Goal: Task Accomplishment & Management: Manage account settings

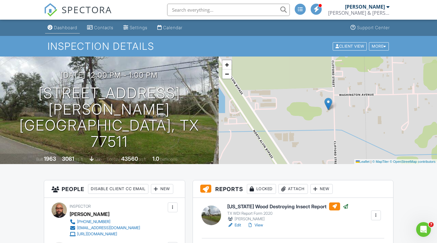
click at [64, 25] on link "Dashboard" at bounding box center [62, 27] width 35 height 11
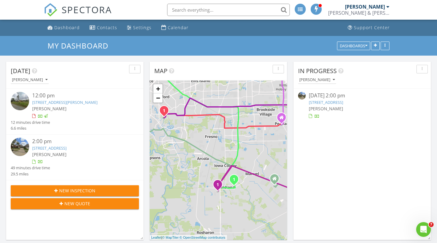
click at [338, 101] on link "5119 Weatherstone Cir , Sugar Land, TX 77479" at bounding box center [326, 102] width 34 height 6
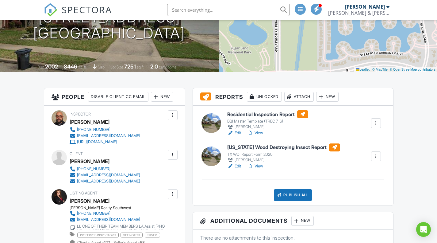
click at [238, 115] on h6 "Residential Inspection Report" at bounding box center [267, 114] width 81 height 8
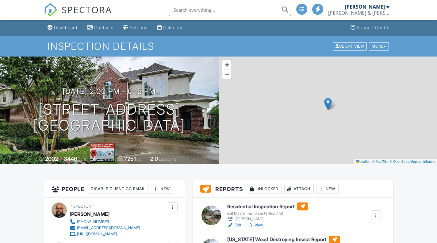
click at [262, 235] on h6 "[US_STATE] Wood Destroying Insect Report" at bounding box center [283, 239] width 113 height 8
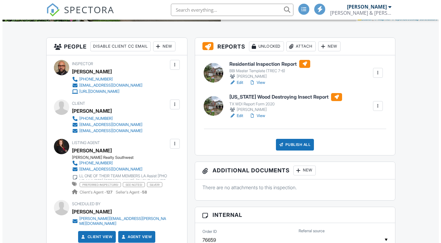
scroll to position [153, 0]
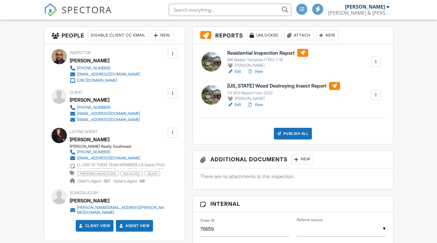
click at [292, 134] on div "Publish All" at bounding box center [293, 134] width 38 height 12
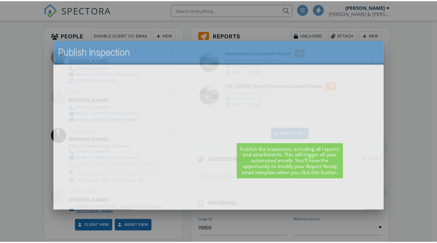
scroll to position [0, 0]
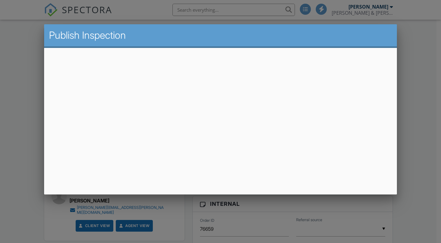
click at [433, 98] on div at bounding box center [220, 120] width 441 height 303
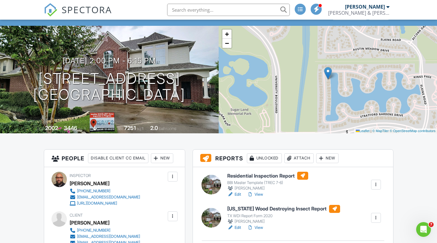
click at [238, 176] on h6 "Residential Inspection Report" at bounding box center [267, 175] width 81 height 8
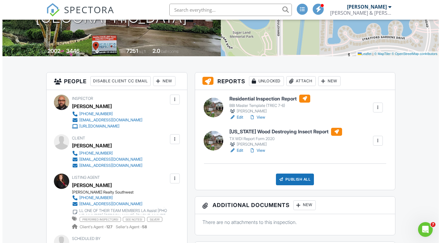
scroll to position [153, 0]
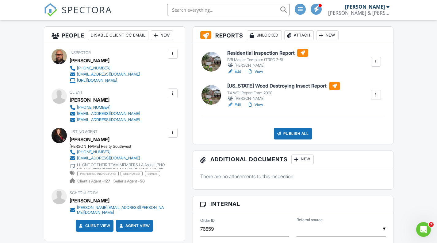
click at [292, 132] on div "Publish All" at bounding box center [293, 134] width 38 height 12
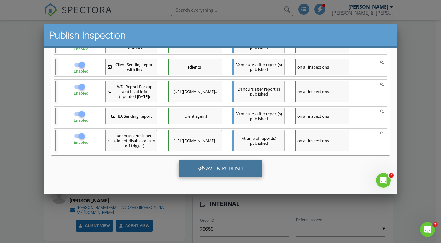
scroll to position [0, 0]
click at [229, 162] on div "Save & Publish" at bounding box center [221, 168] width 84 height 17
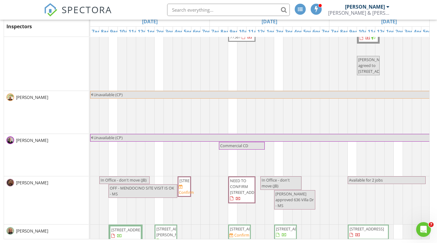
scroll to position [460, 0]
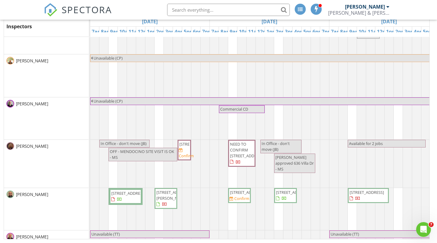
click at [128, 193] on span "424 15th St 105, Galveston 77550" at bounding box center [128, 193] width 34 height 6
